Goal: Find specific page/section: Find specific page/section

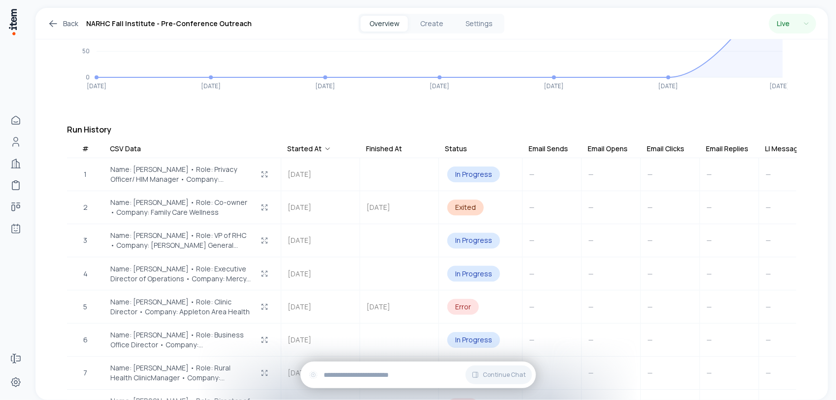
scroll to position [62, 0]
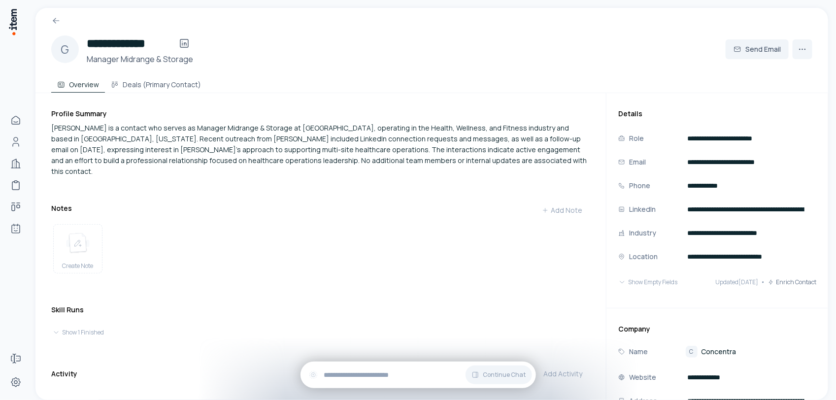
scroll to position [138, 0]
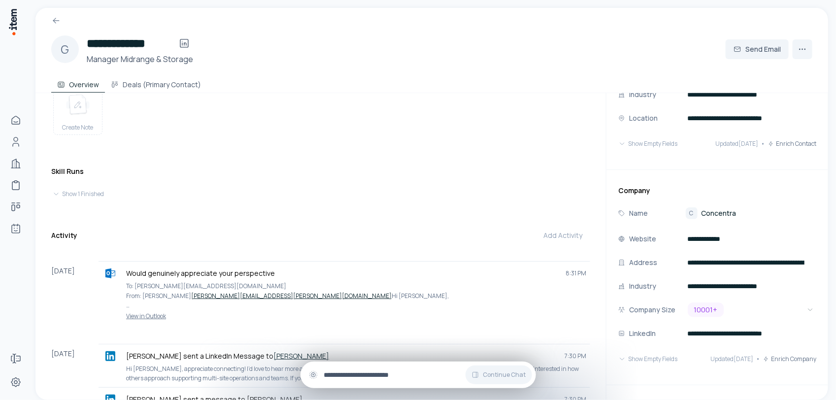
click at [382, 373] on input "text" at bounding box center [426, 375] width 204 height 11
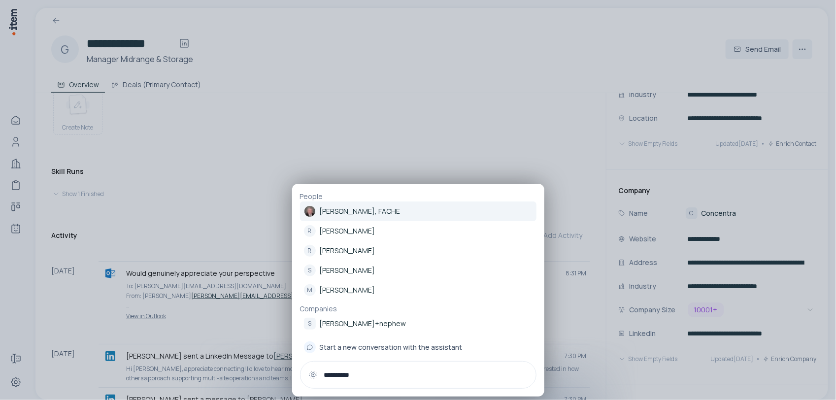
type input "**********"
click at [343, 209] on p "Rick Smith, FACHE" at bounding box center [360, 211] width 81 height 10
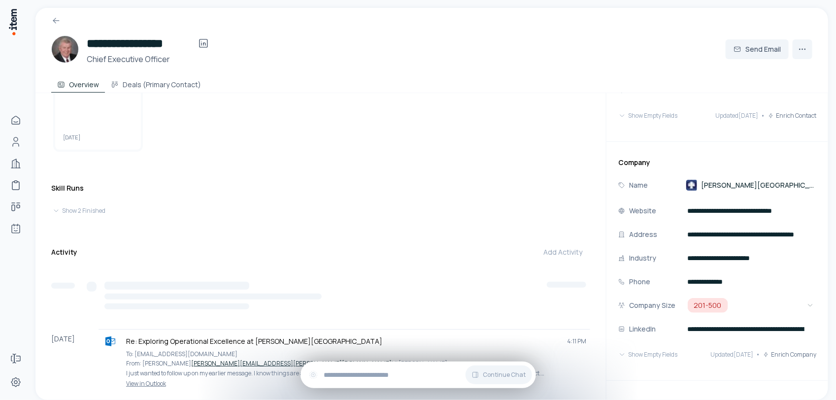
scroll to position [185, 0]
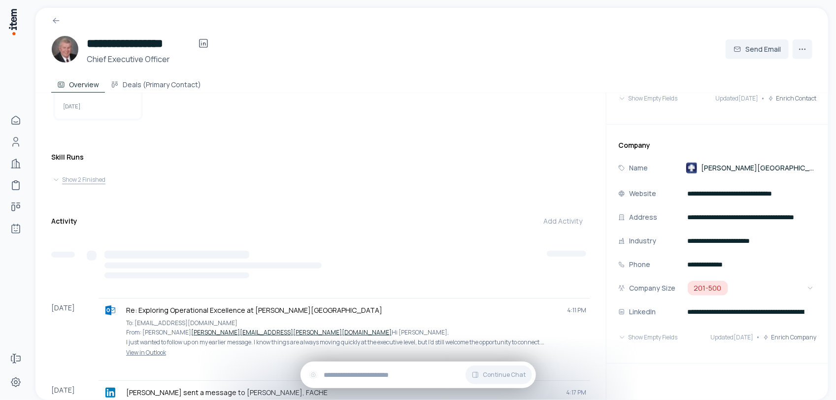
click at [90, 179] on button "Show 2 Finished" at bounding box center [320, 180] width 537 height 14
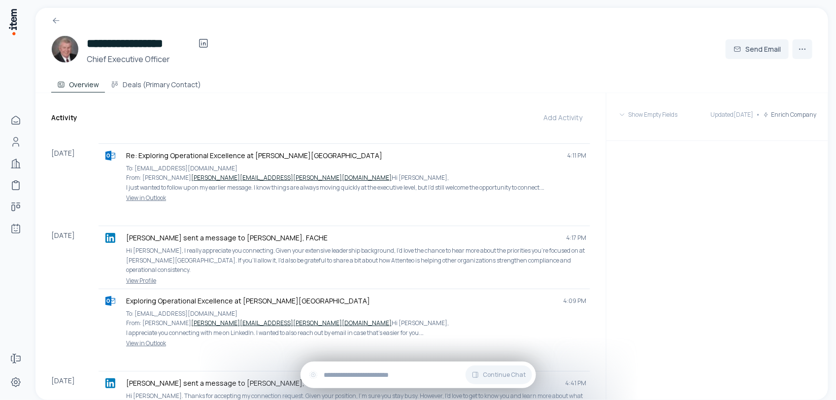
scroll to position [321, 0]
